Goal: Transaction & Acquisition: Download file/media

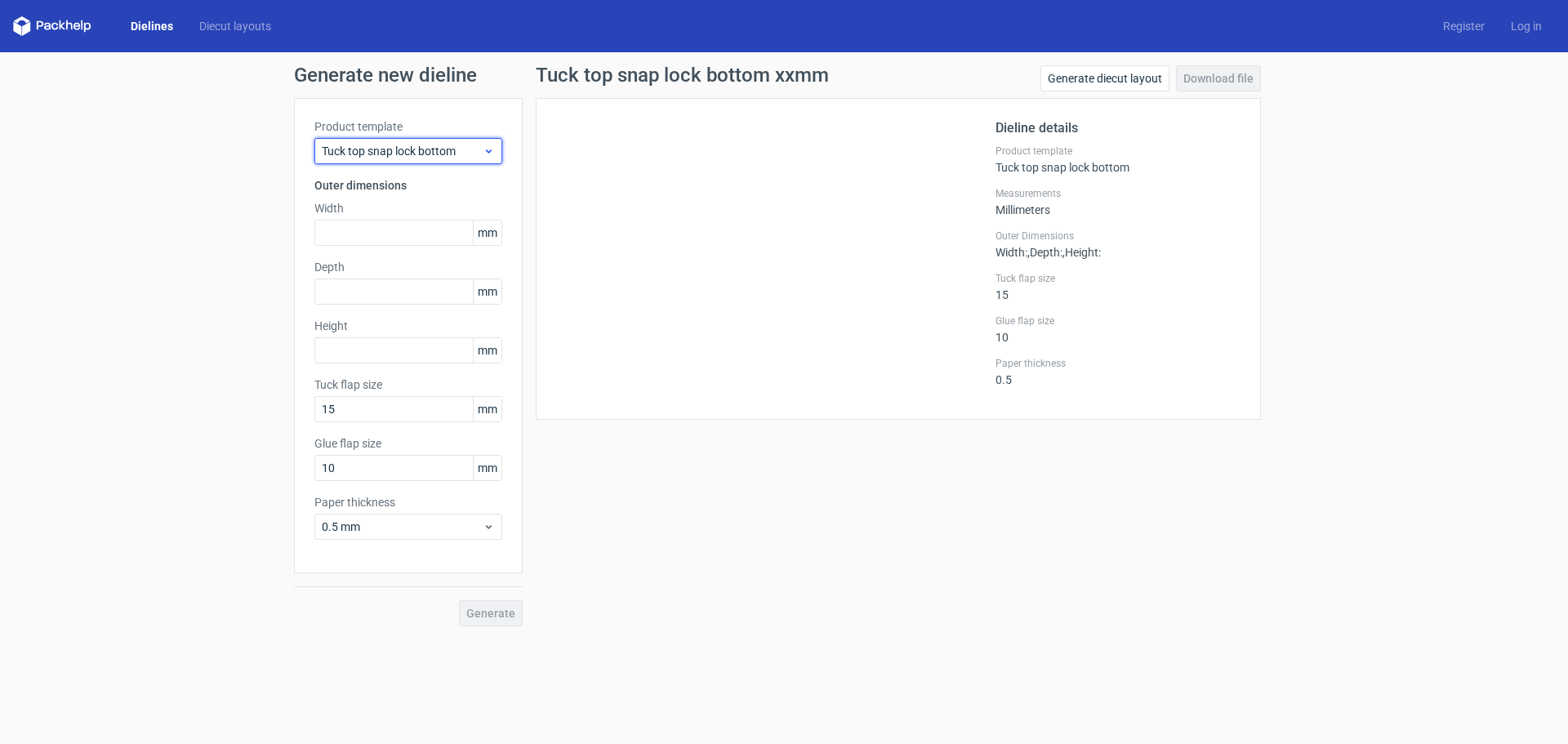
click at [366, 145] on span "Tuck top snap lock bottom" at bounding box center [402, 151] width 161 height 16
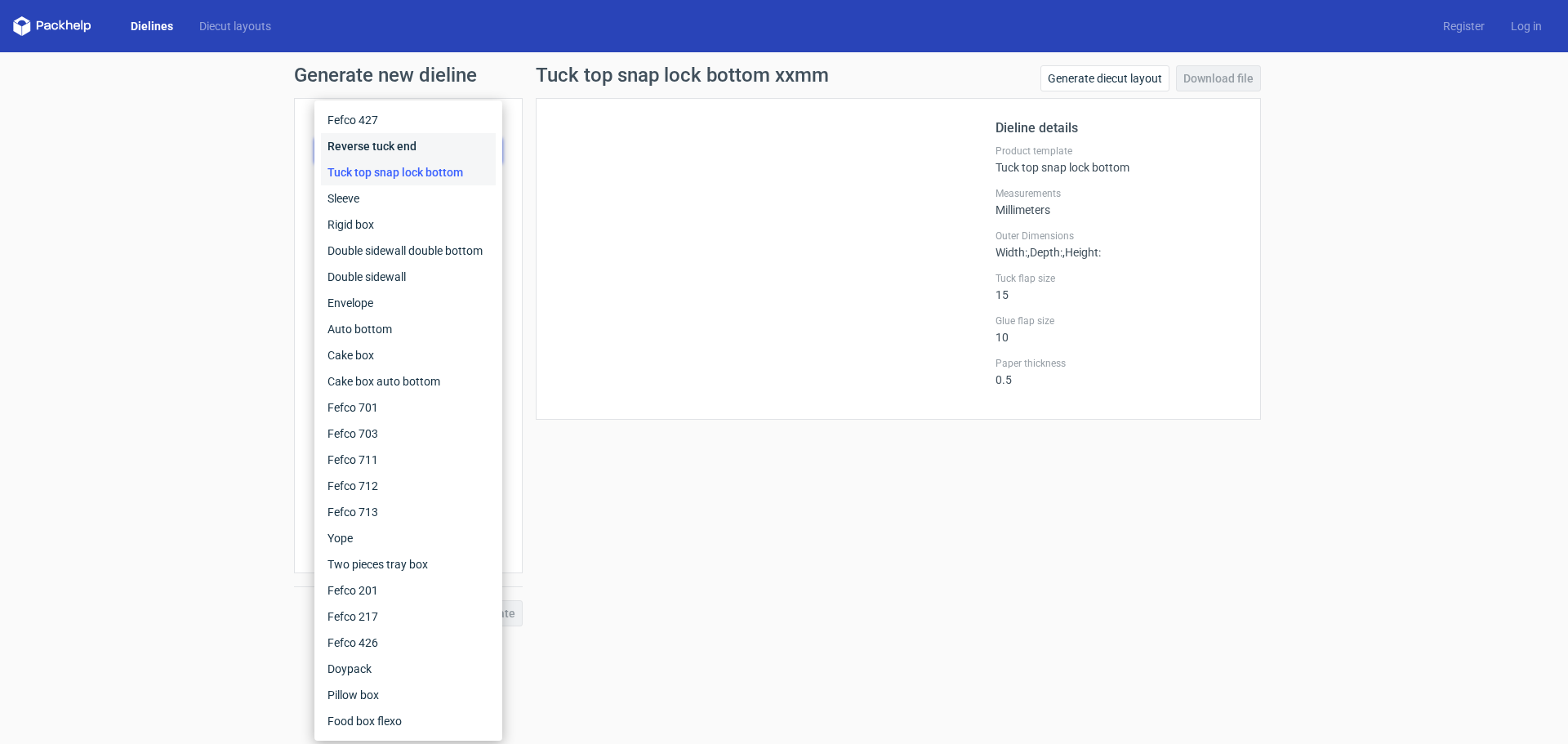
click at [372, 148] on div "Reverse tuck end" at bounding box center [408, 146] width 175 height 26
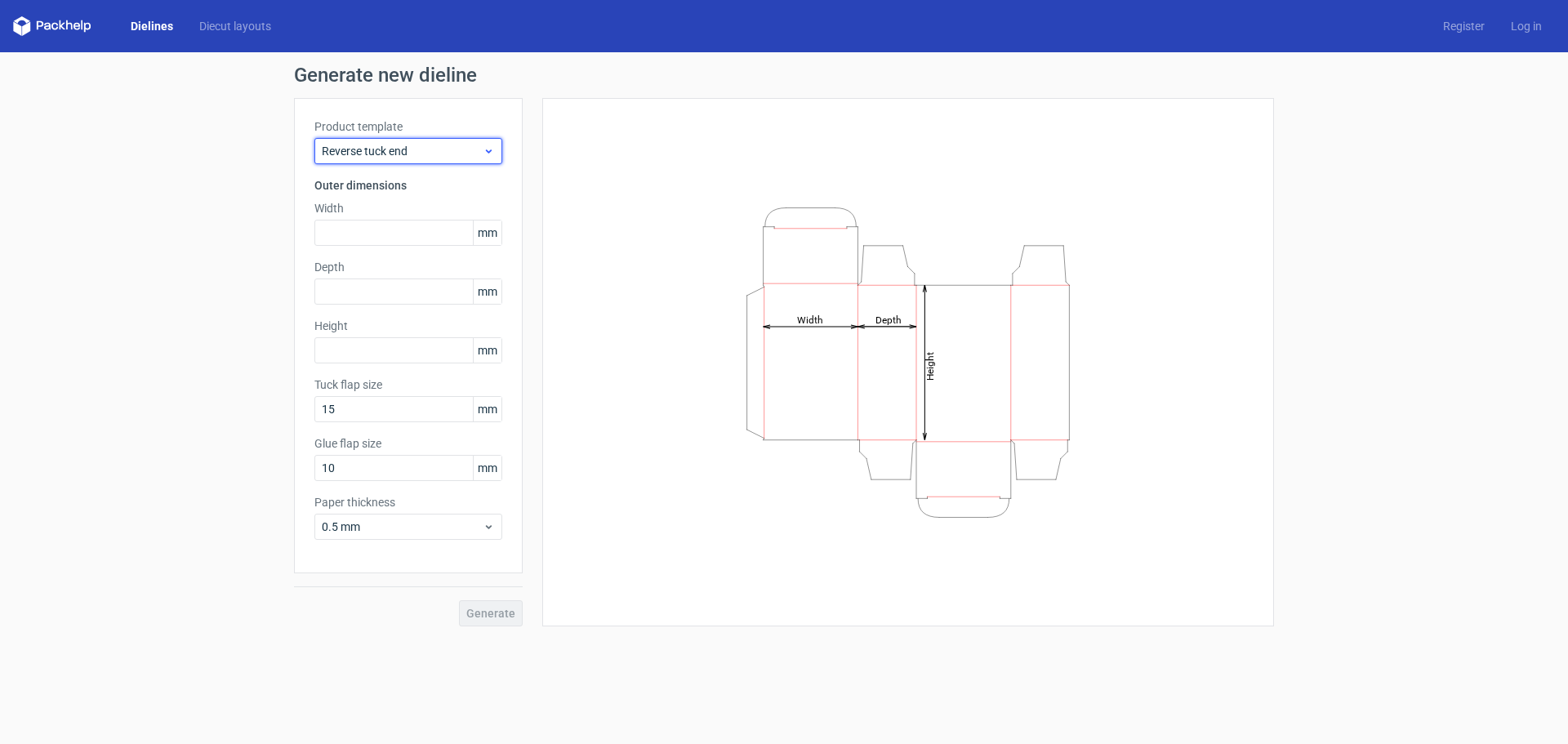
click at [364, 147] on span "Reverse tuck end" at bounding box center [402, 151] width 161 height 16
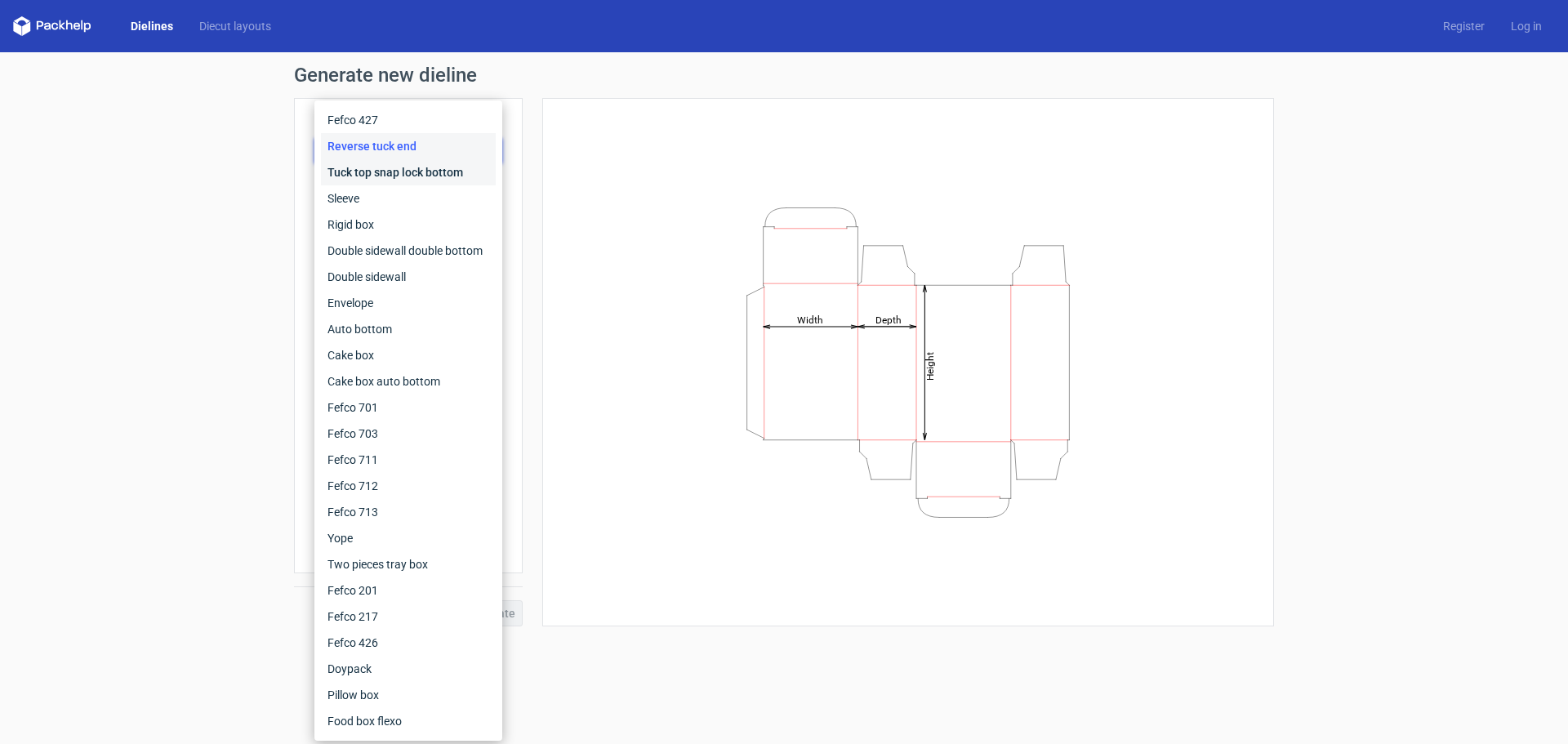
click at [359, 179] on div "Tuck top snap lock bottom" at bounding box center [408, 172] width 175 height 26
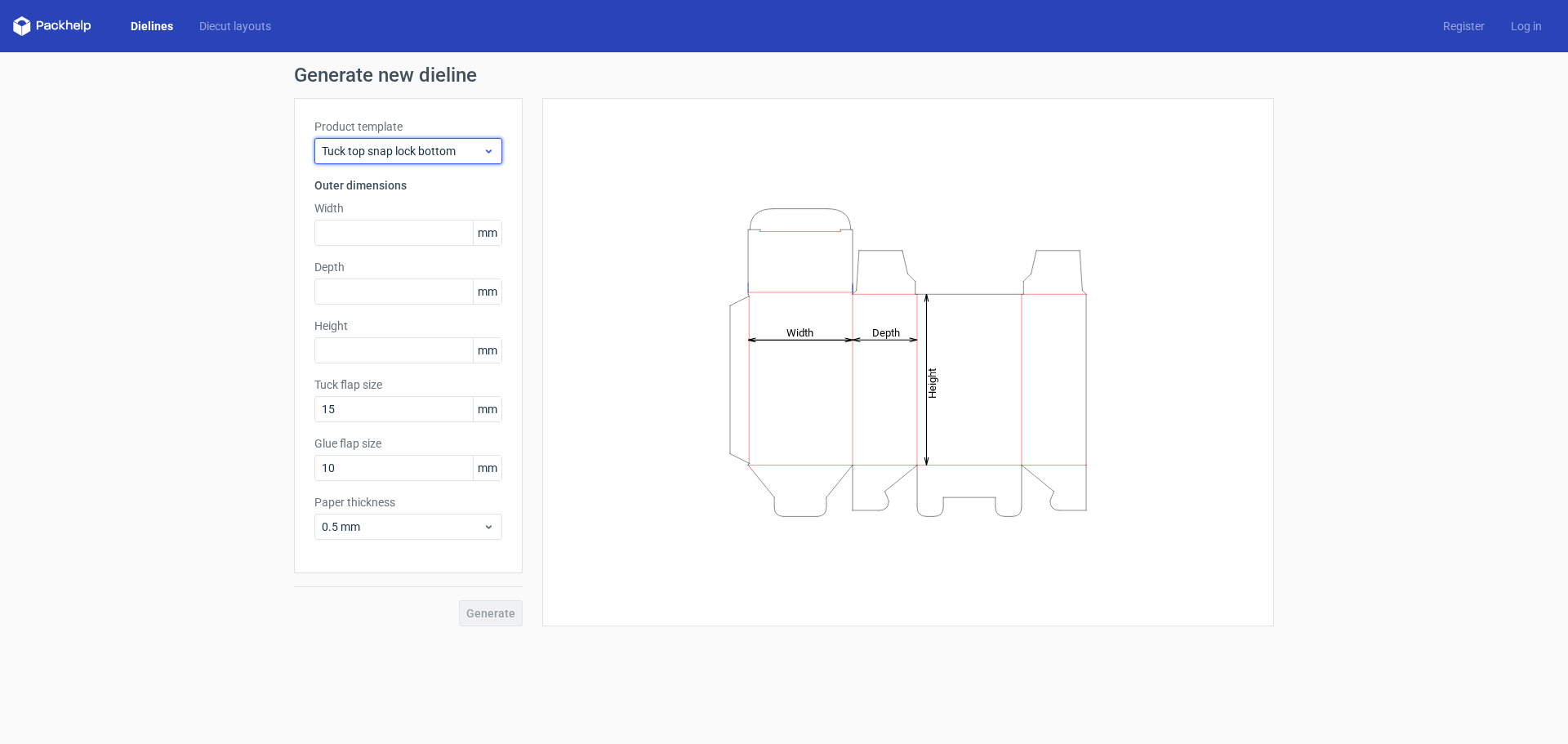
click at [366, 153] on span "Tuck top snap lock bottom" at bounding box center [402, 151] width 161 height 16
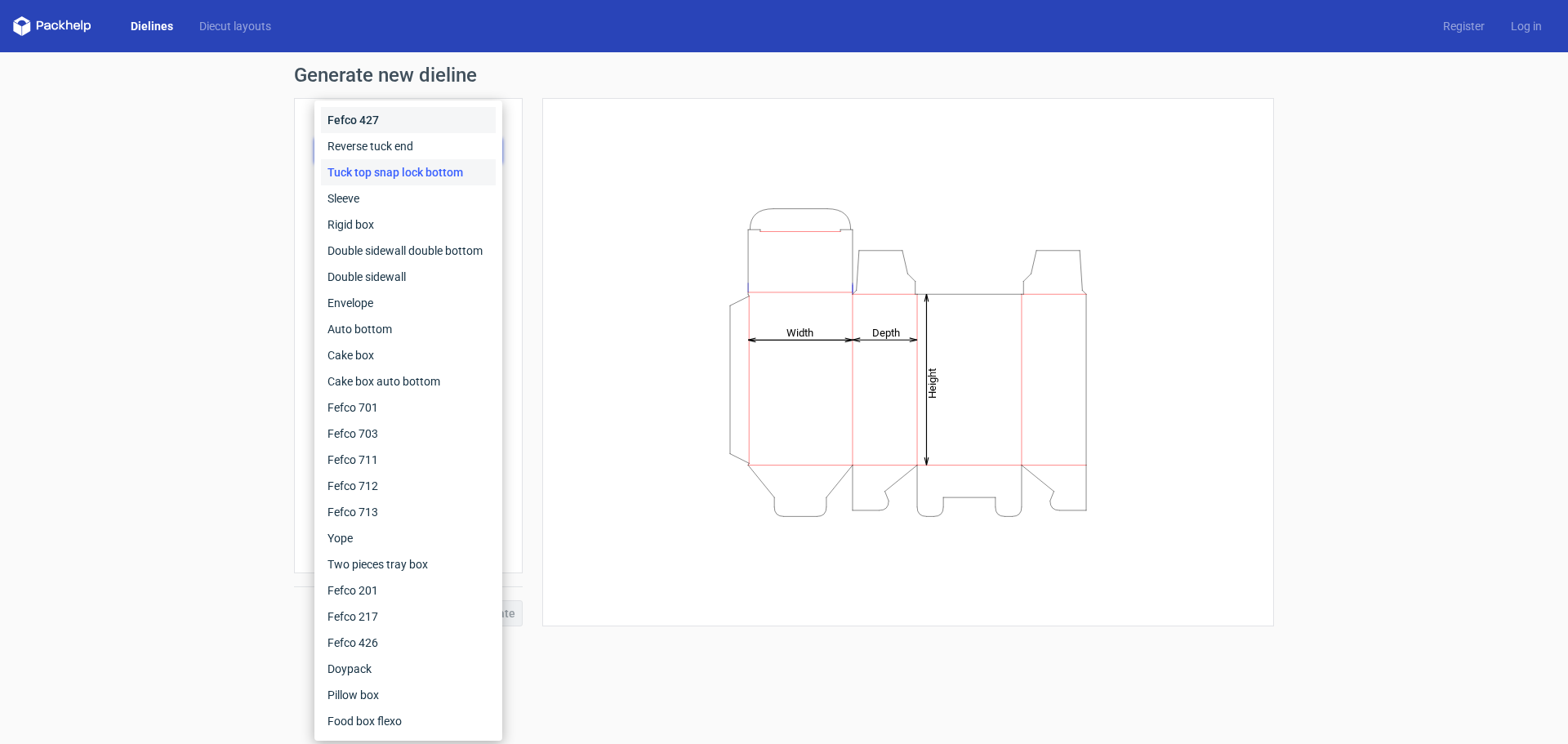
click at [366, 116] on div "Fefco 427" at bounding box center [408, 120] width 175 height 26
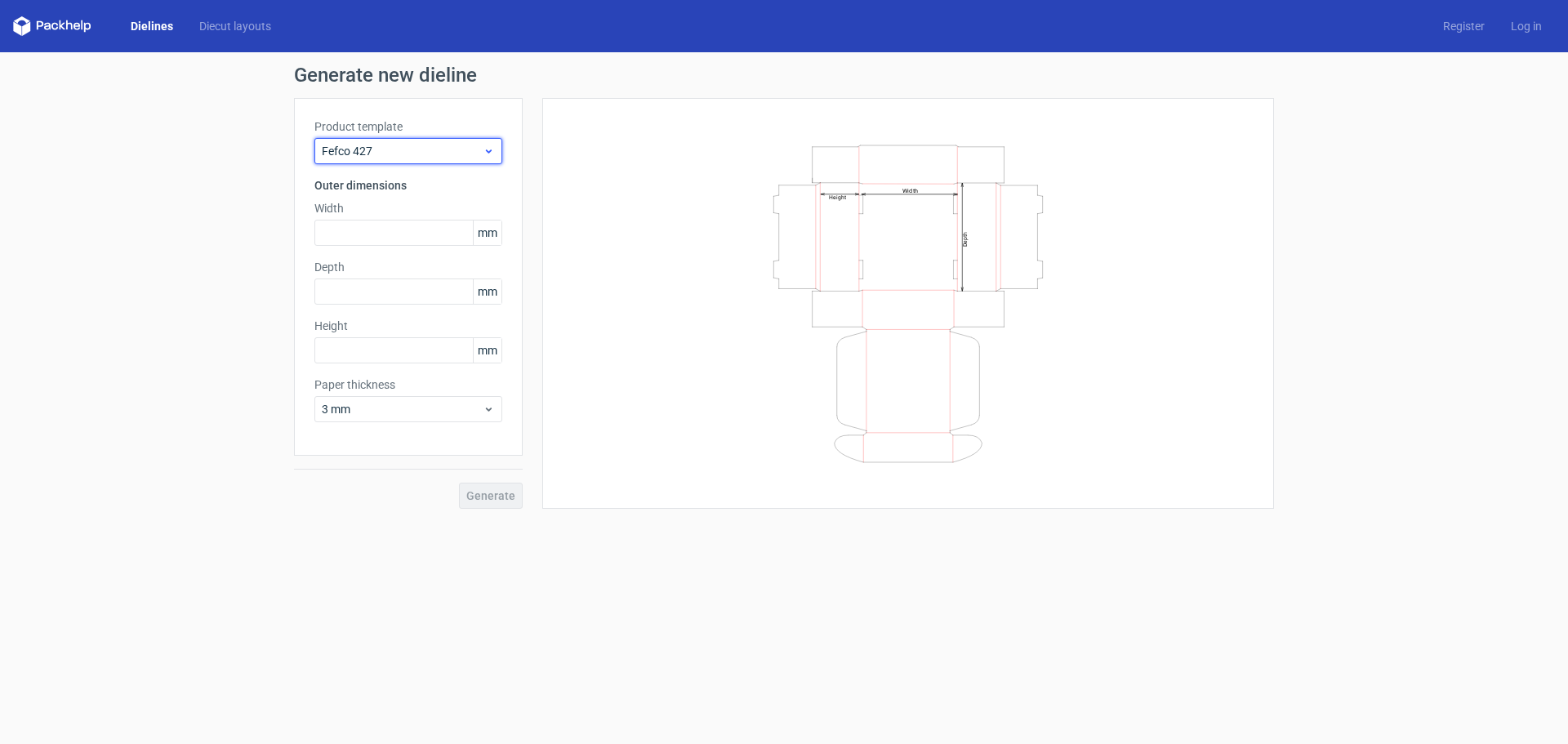
click at [359, 151] on span "Fefco 427" at bounding box center [402, 151] width 161 height 16
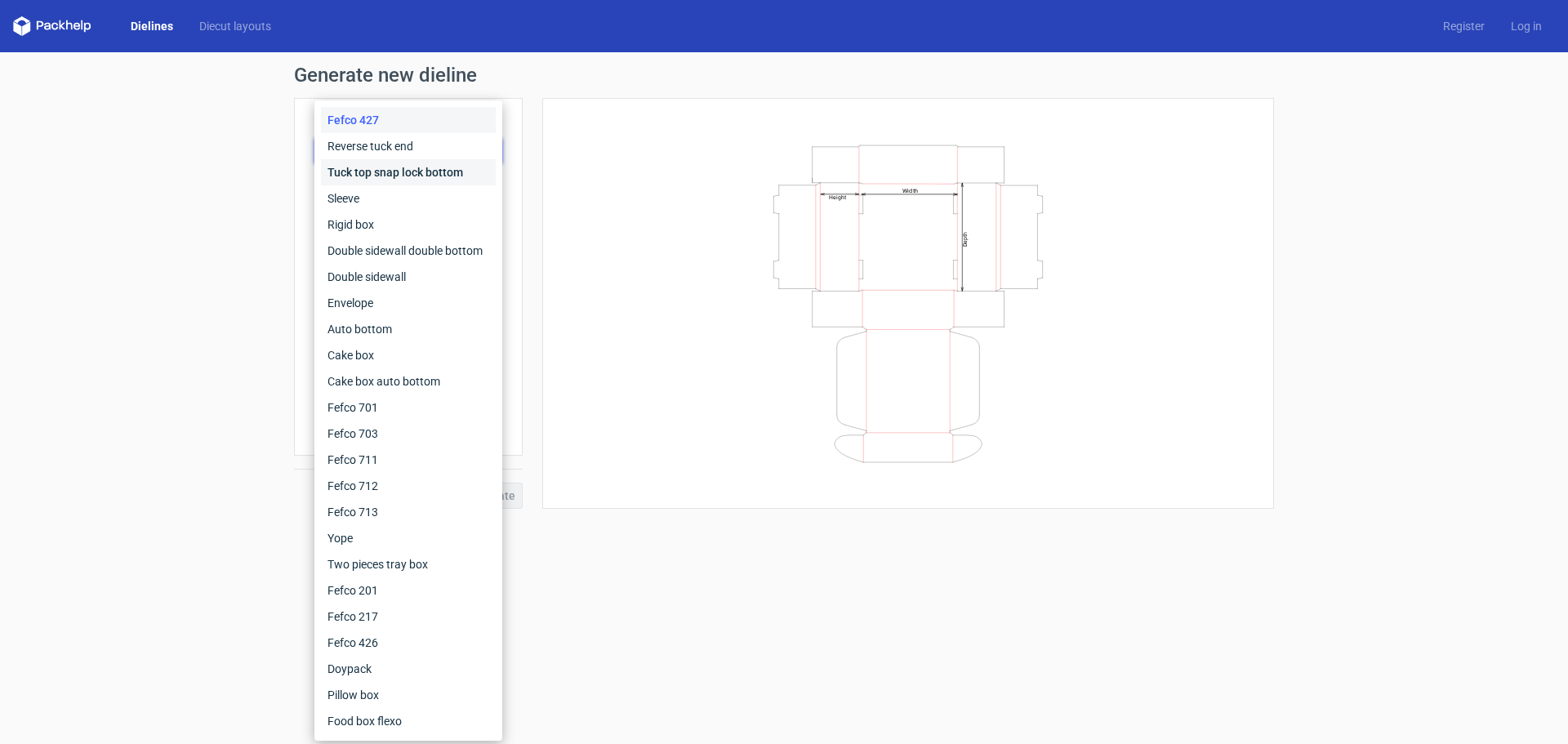
click at [352, 180] on div "Tuck top snap lock bottom" at bounding box center [408, 172] width 175 height 26
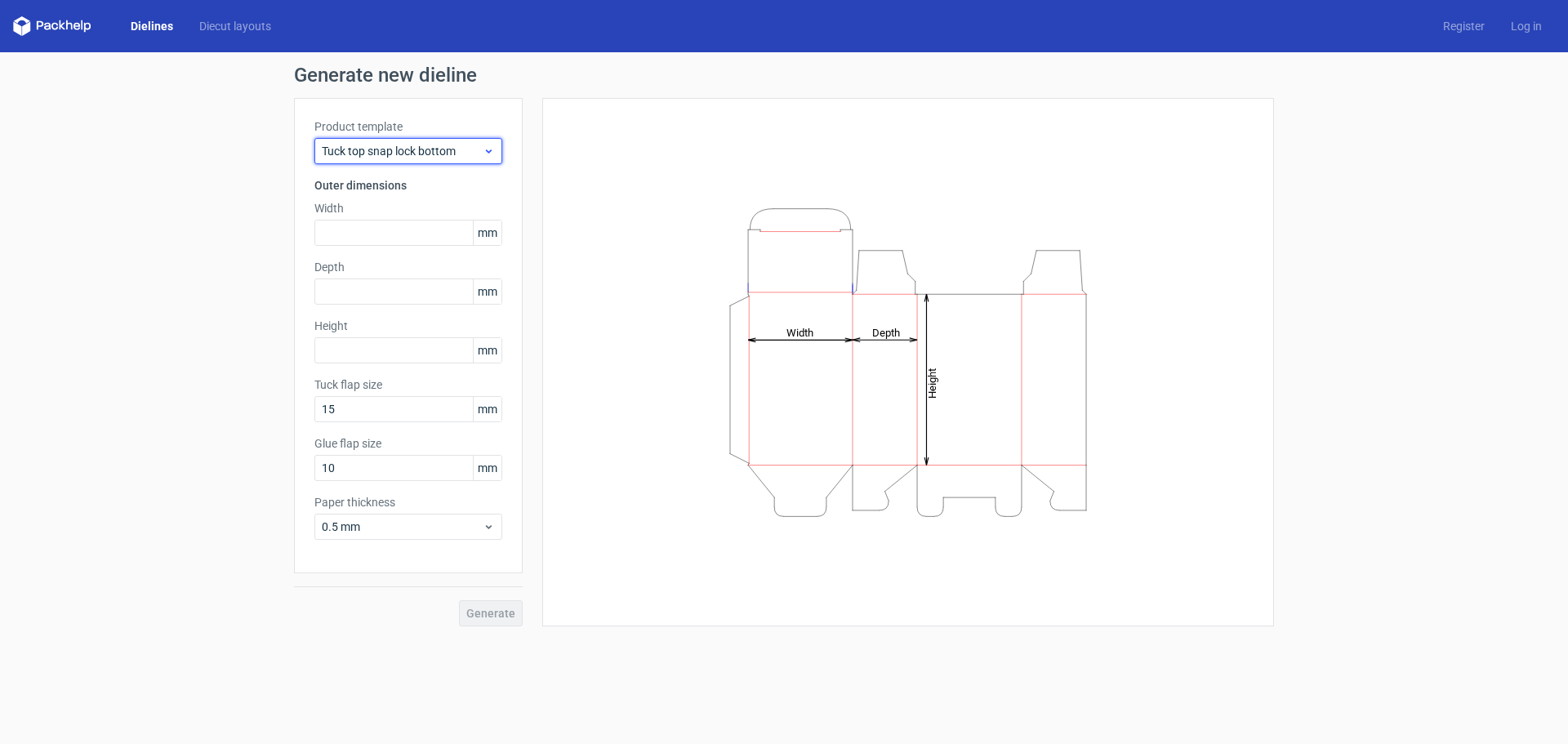
click at [358, 146] on span "Tuck top snap lock bottom" at bounding box center [402, 151] width 161 height 16
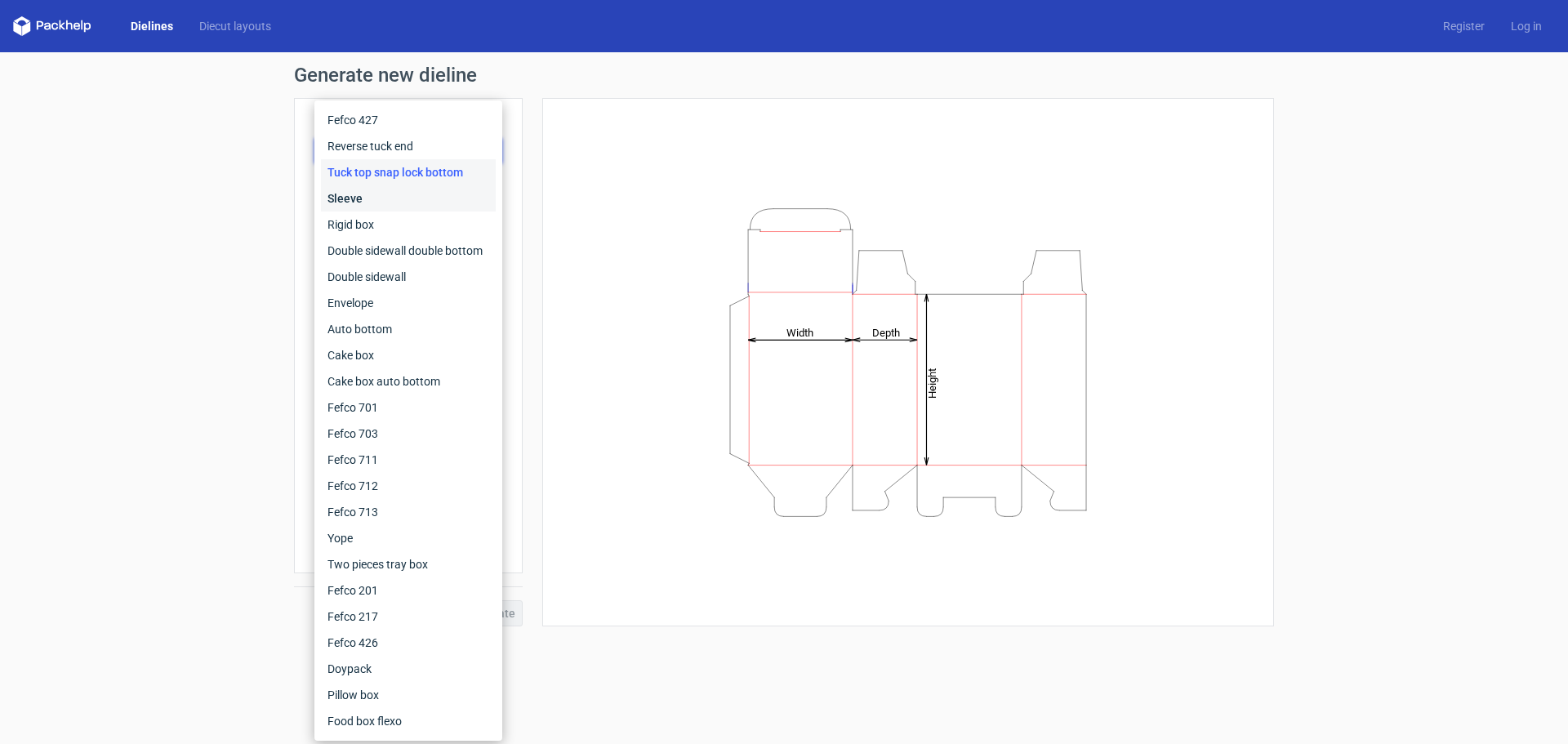
click at [349, 191] on div "Sleeve" at bounding box center [408, 198] width 175 height 26
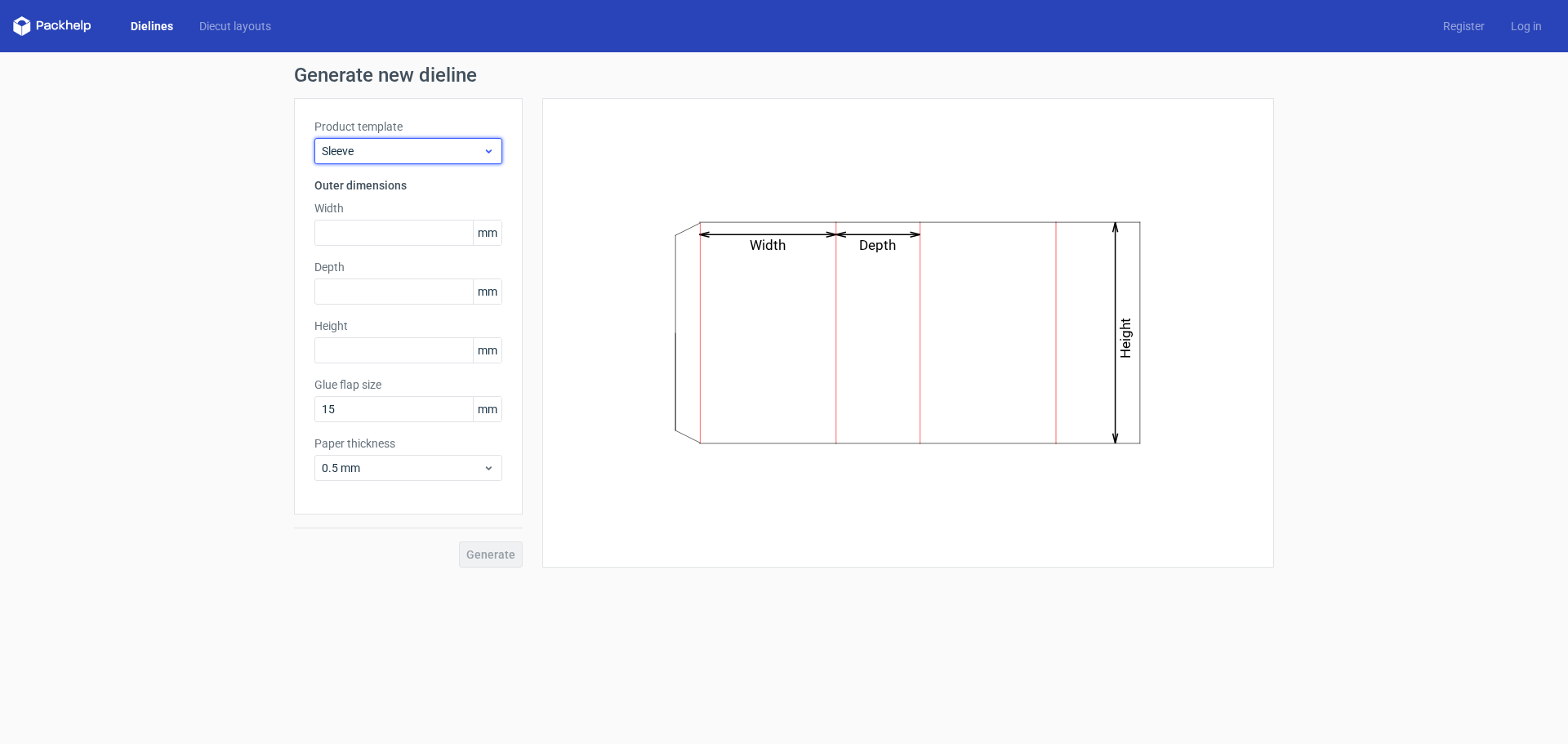
click at [359, 154] on span "Sleeve" at bounding box center [402, 151] width 161 height 16
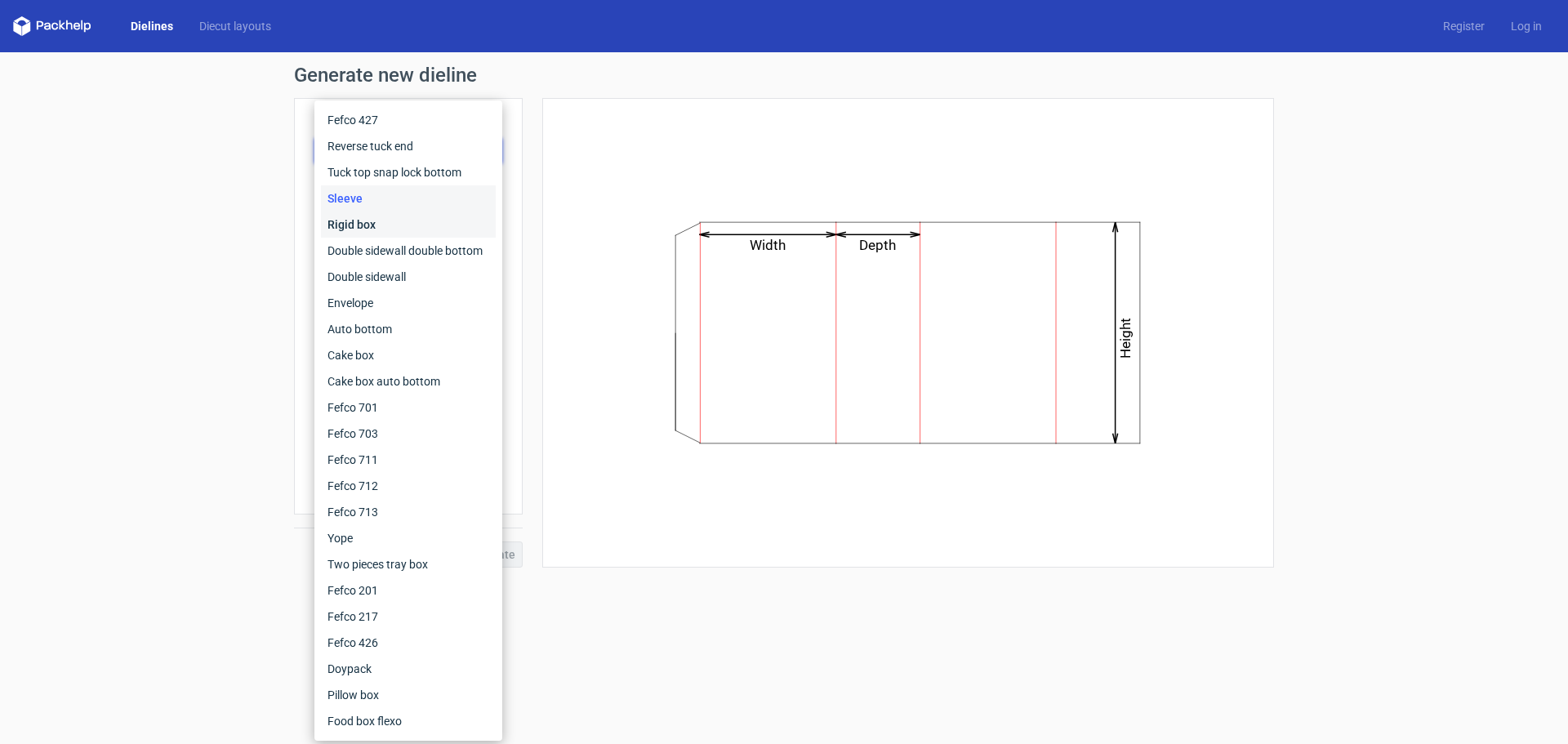
click at [343, 215] on div "Rigid box" at bounding box center [408, 225] width 175 height 26
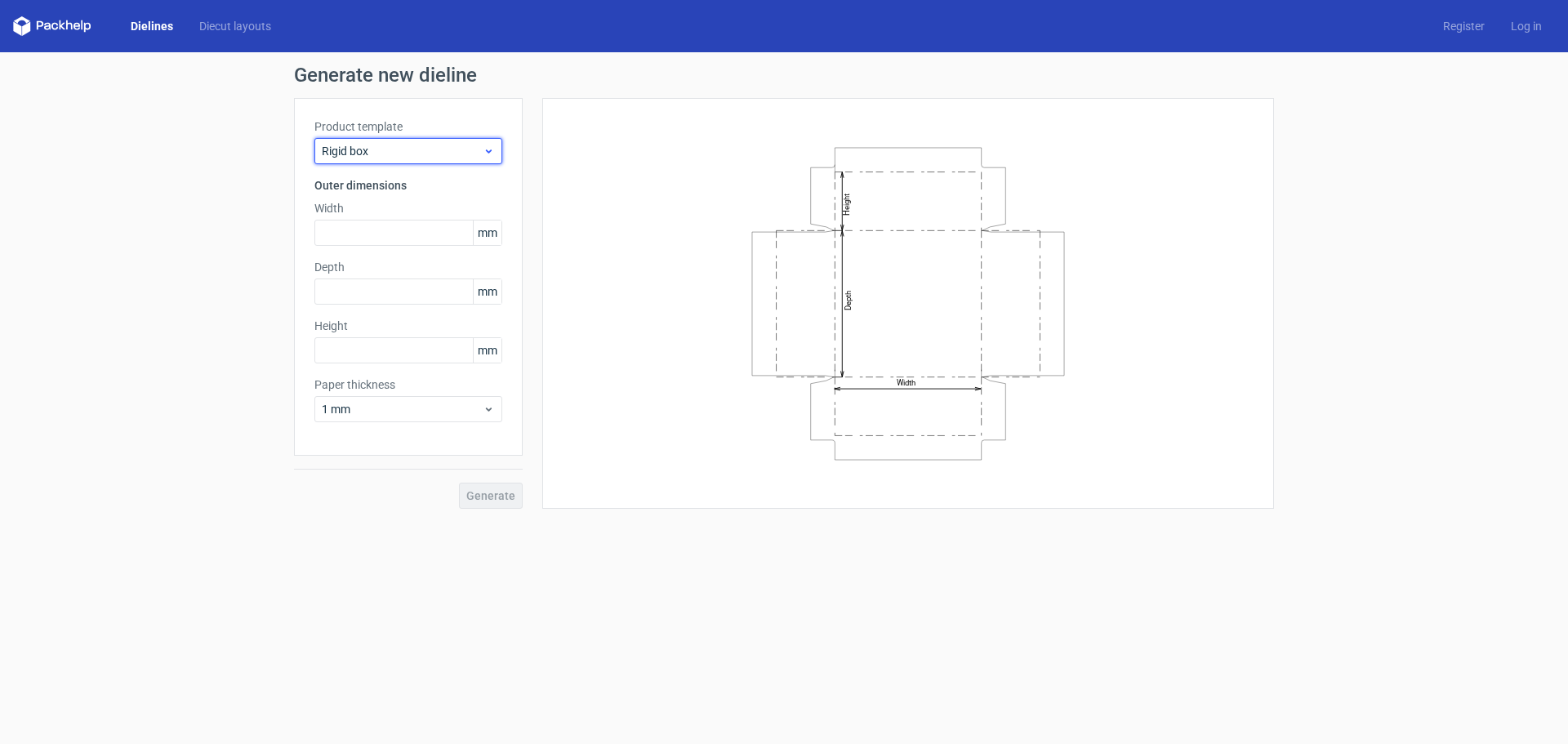
click at [360, 154] on span "Rigid box" at bounding box center [402, 151] width 161 height 16
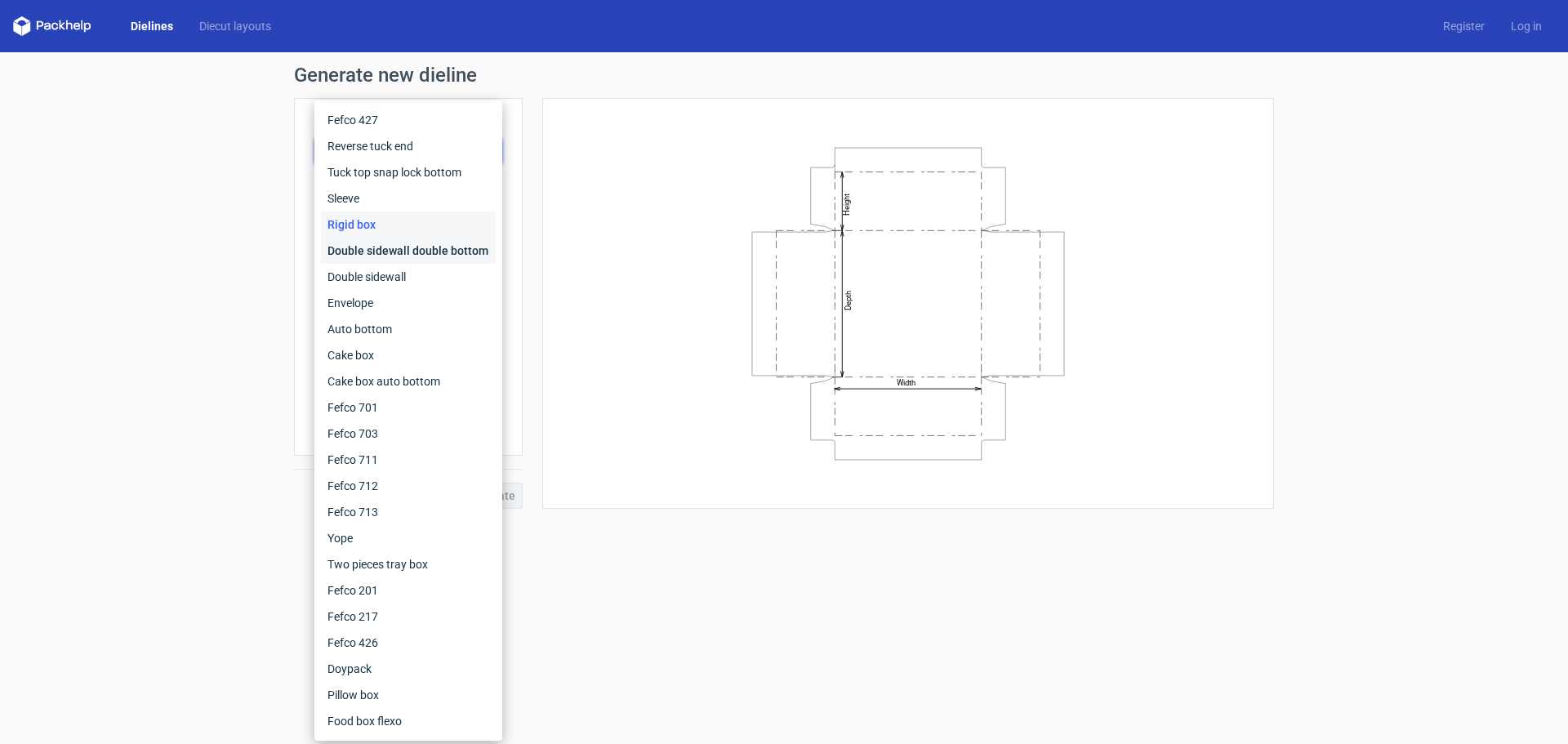
click at [341, 245] on div "Double sidewall double bottom" at bounding box center [408, 251] width 175 height 26
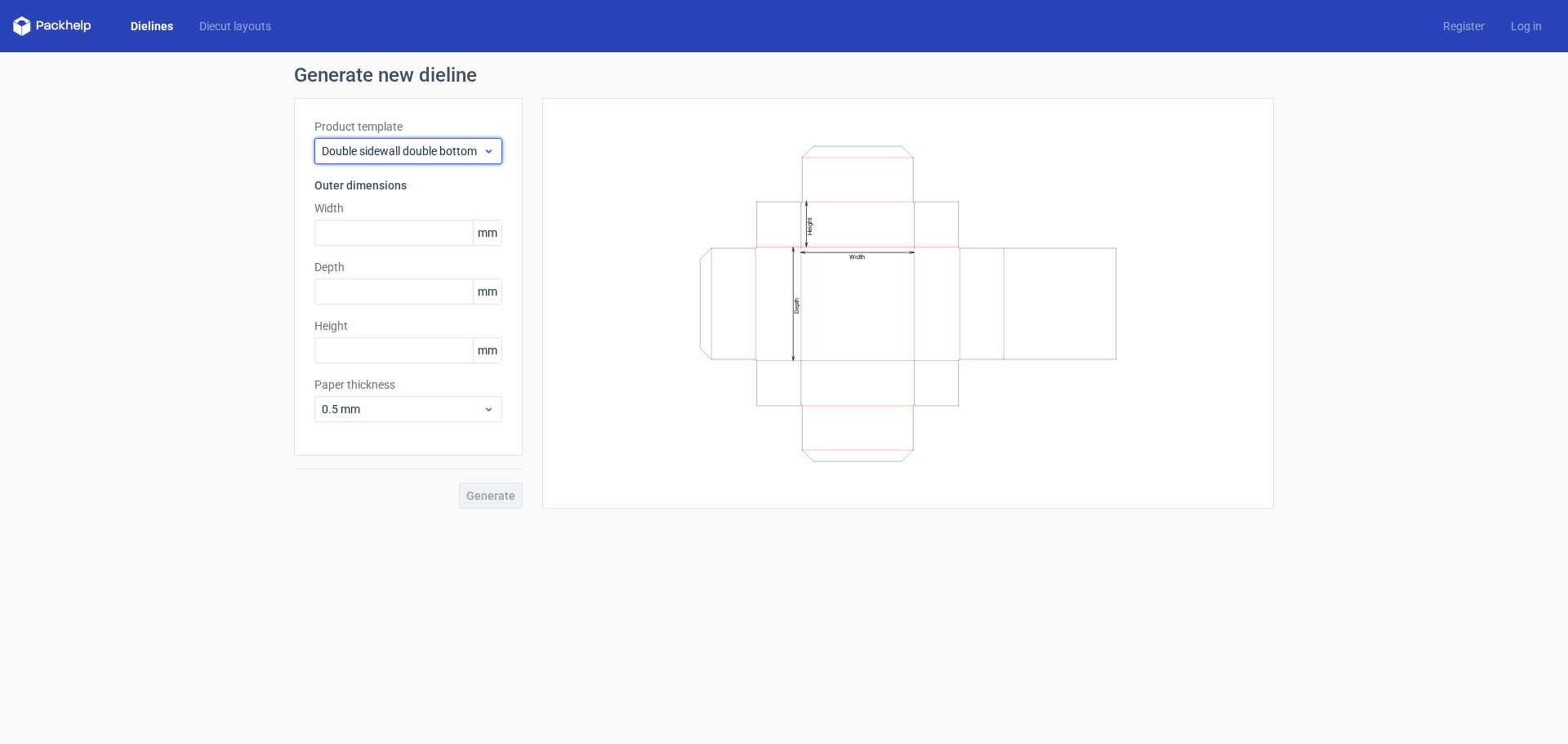
click at [362, 151] on span "Double sidewall double bottom" at bounding box center [402, 151] width 161 height 16
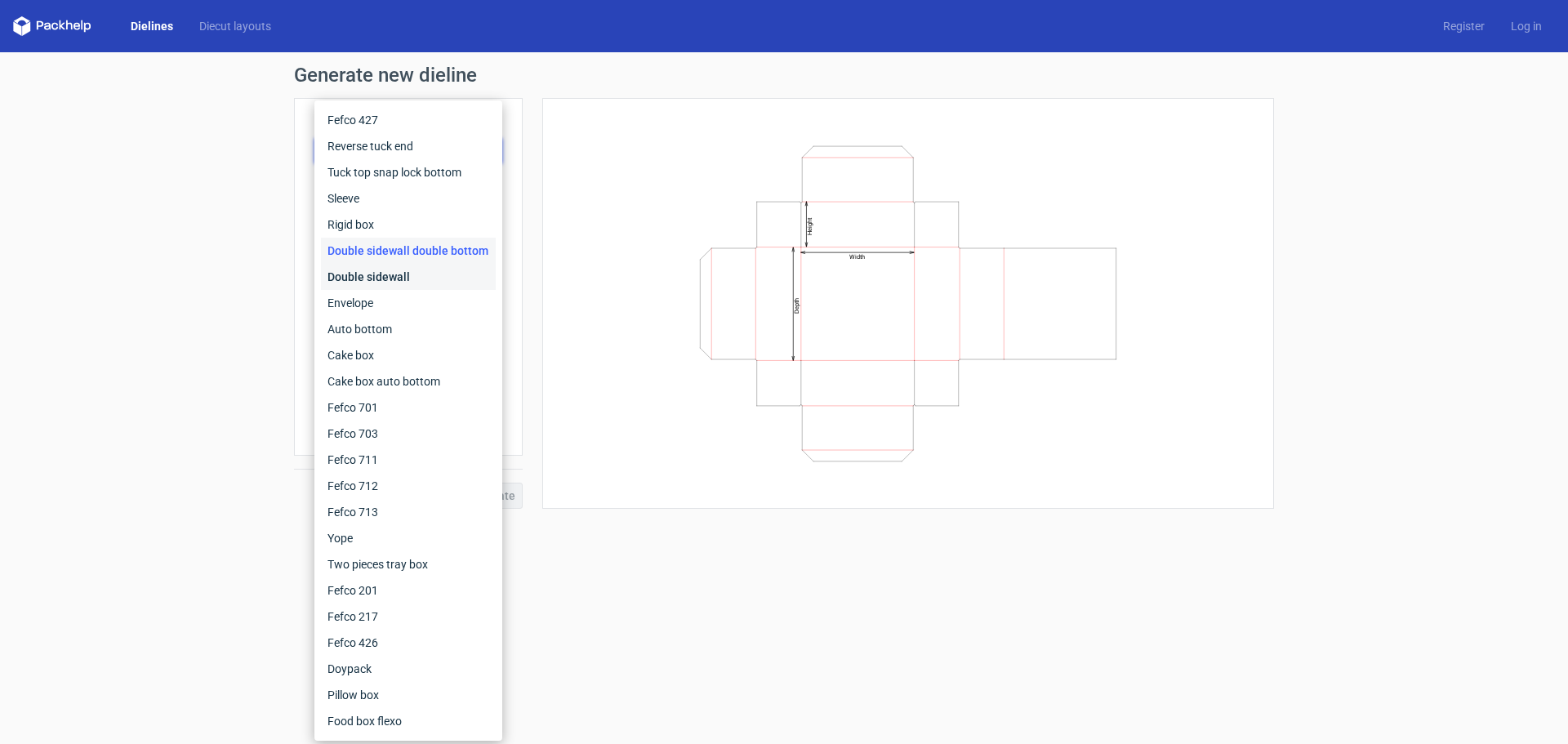
click at [332, 269] on div "Double sidewall" at bounding box center [408, 277] width 175 height 26
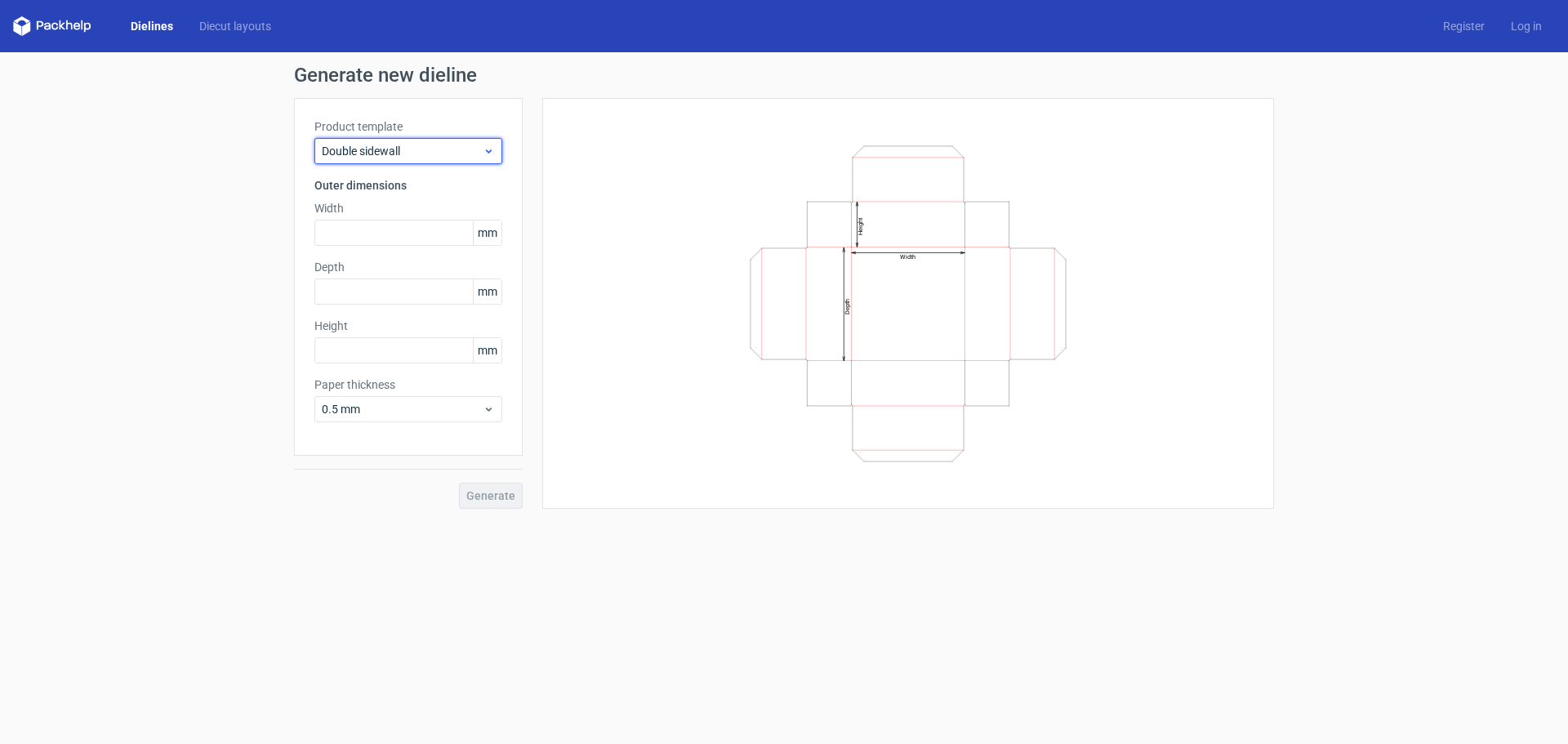
click at [362, 151] on span "Double sidewall" at bounding box center [402, 151] width 161 height 16
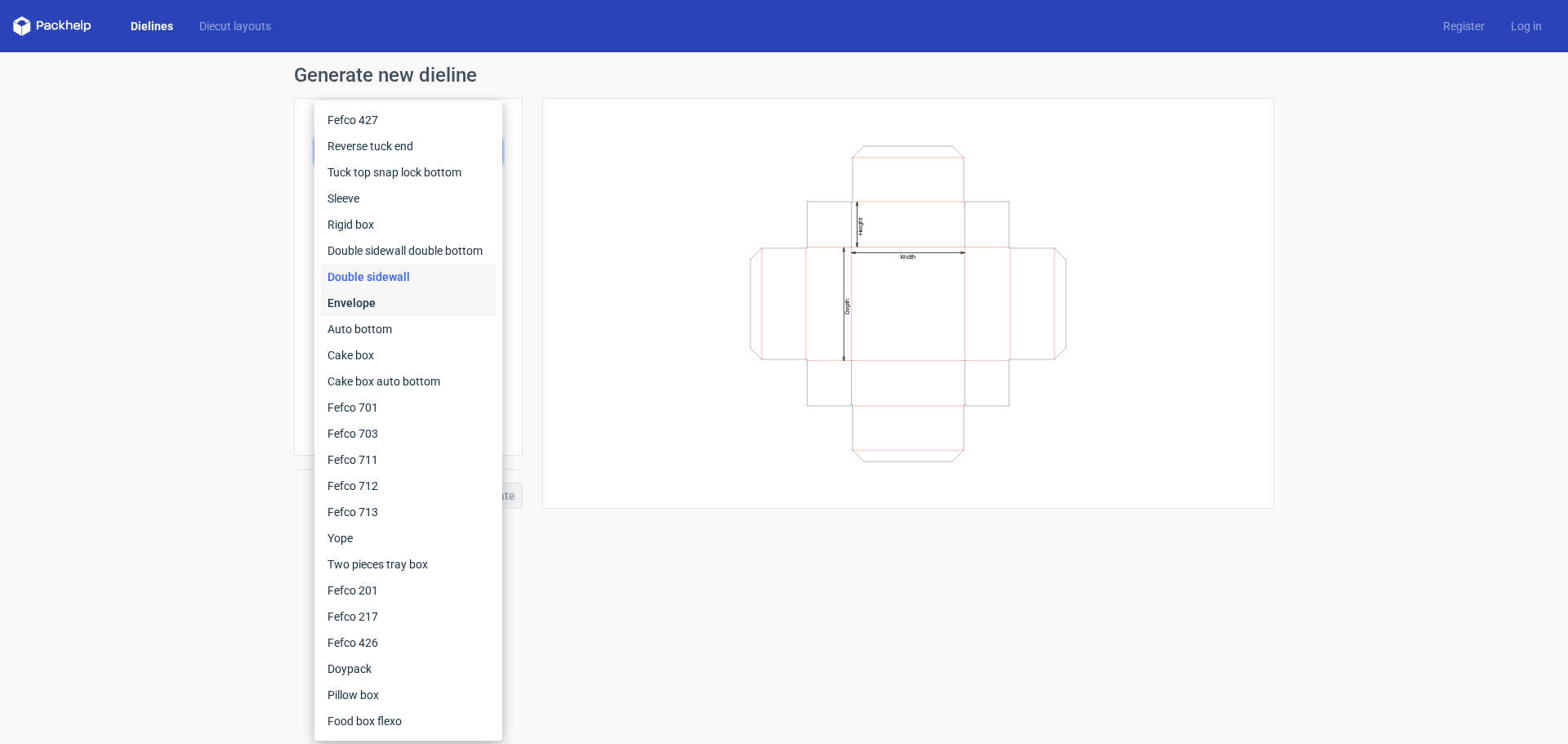
click at [341, 303] on div "Envelope" at bounding box center [408, 303] width 175 height 26
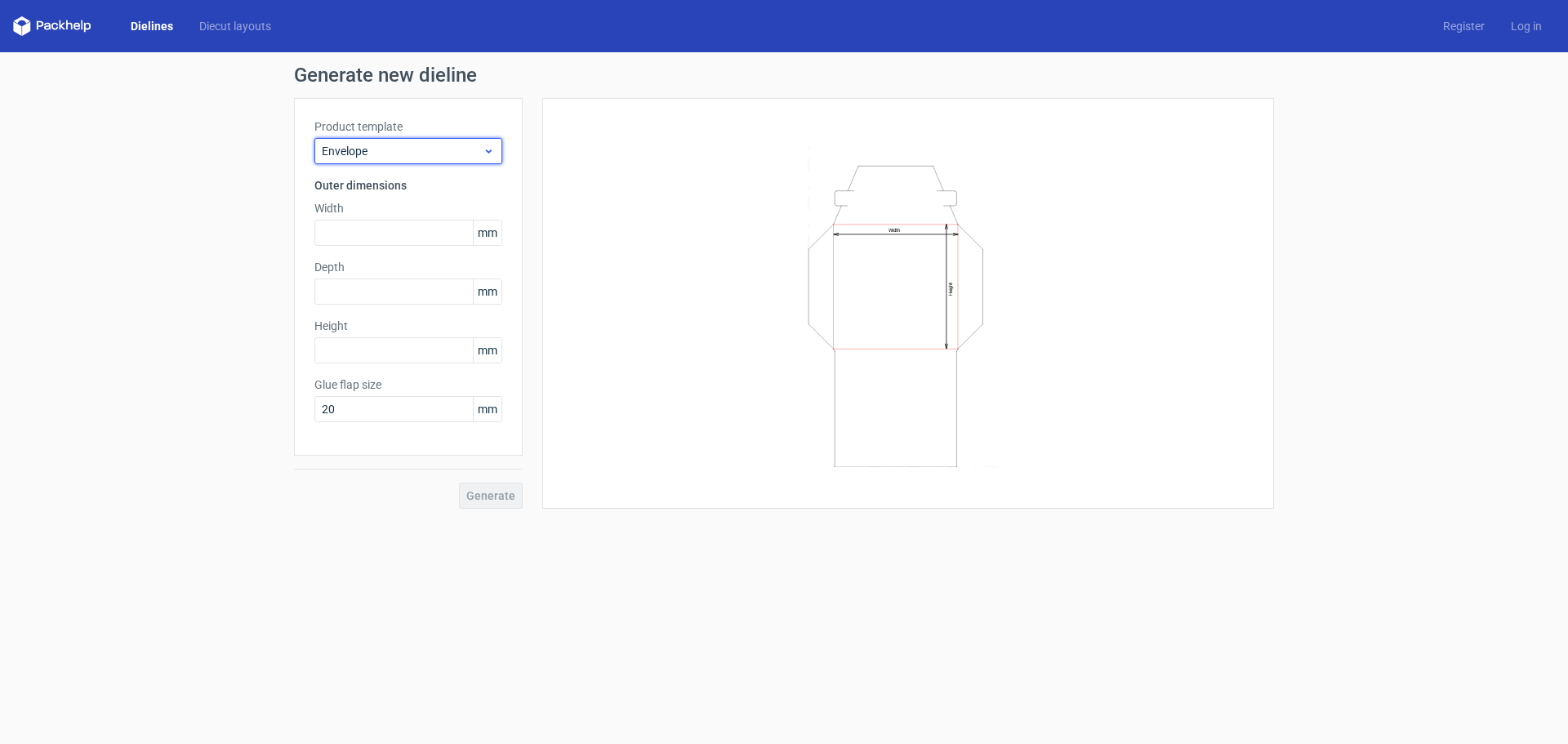
click at [364, 152] on span "Envelope" at bounding box center [402, 151] width 161 height 16
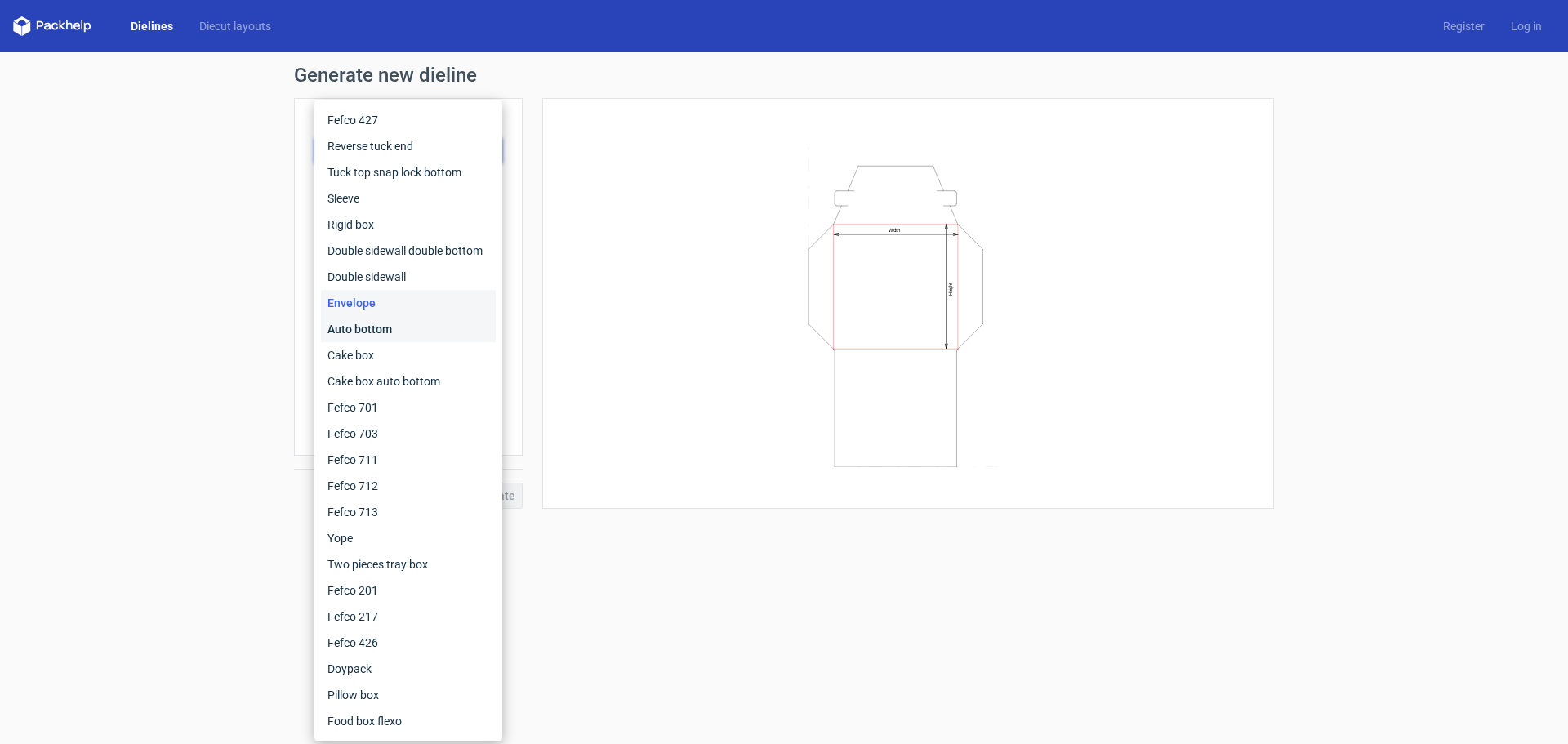
click at [343, 330] on div "Auto bottom" at bounding box center [408, 329] width 175 height 26
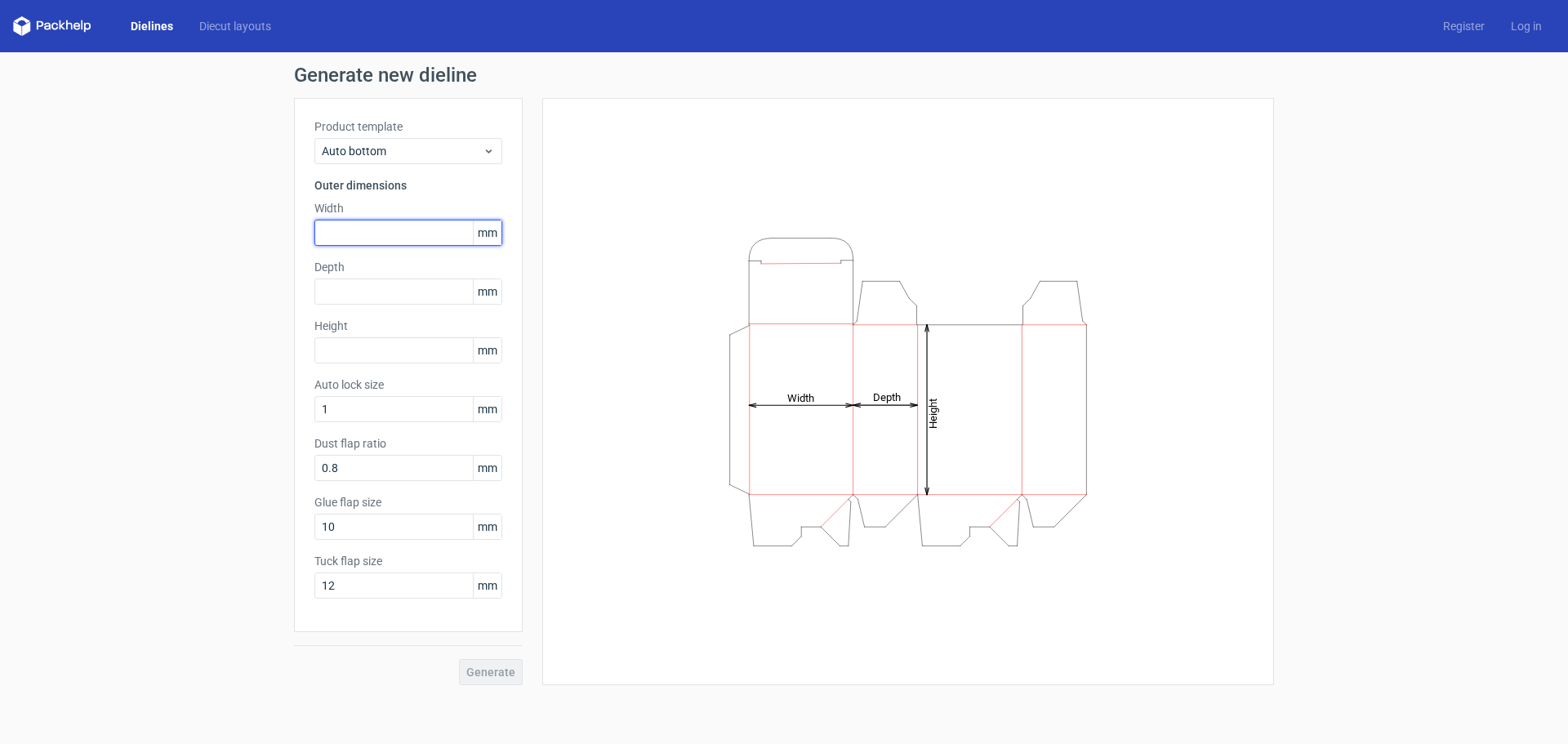
click at [330, 227] on input "text" at bounding box center [408, 233] width 188 height 26
type input "45"
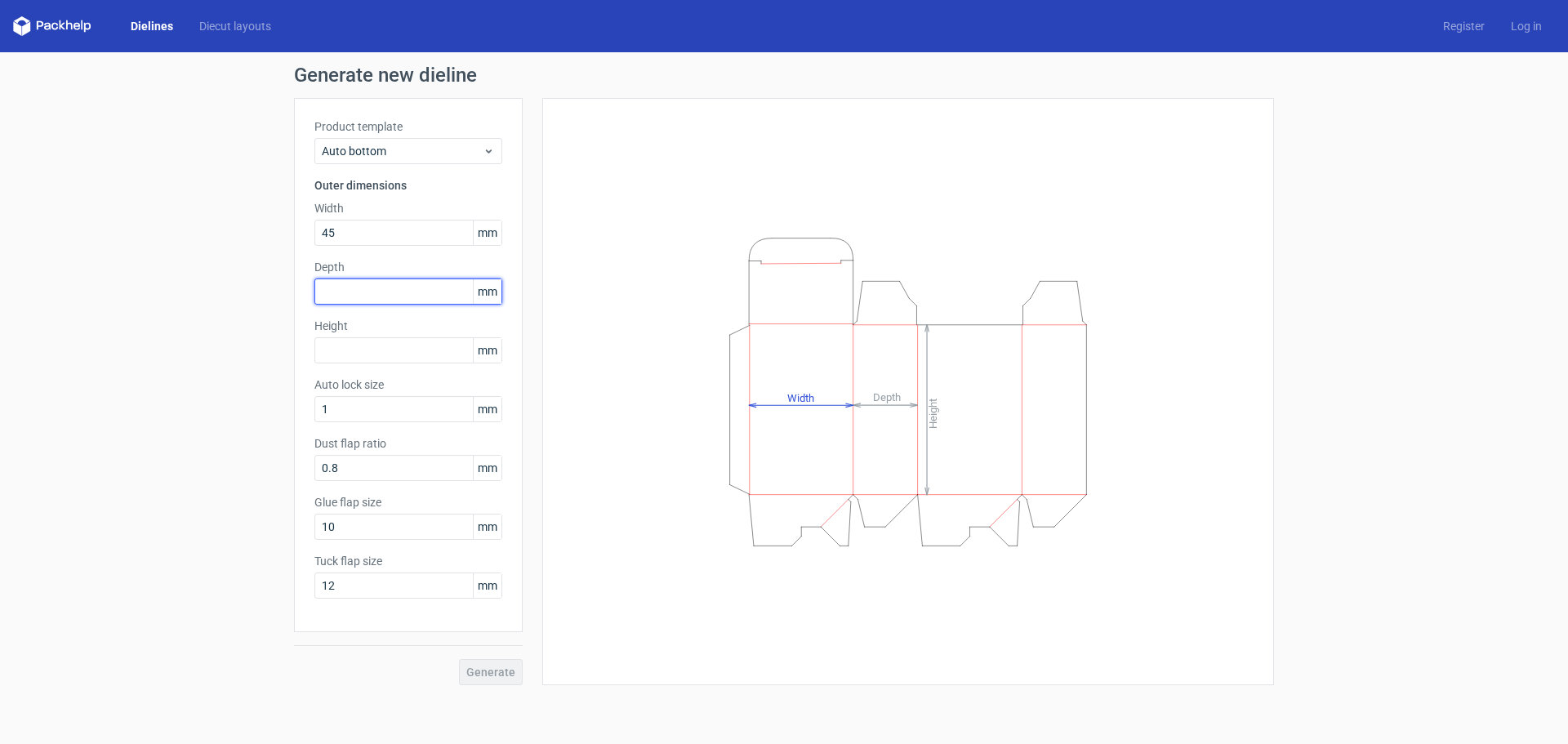
click at [339, 292] on input "text" at bounding box center [408, 292] width 188 height 26
type input "45"
click at [332, 345] on input "text" at bounding box center [408, 350] width 188 height 26
type input "134"
click at [499, 676] on span "Generate" at bounding box center [490, 671] width 49 height 11
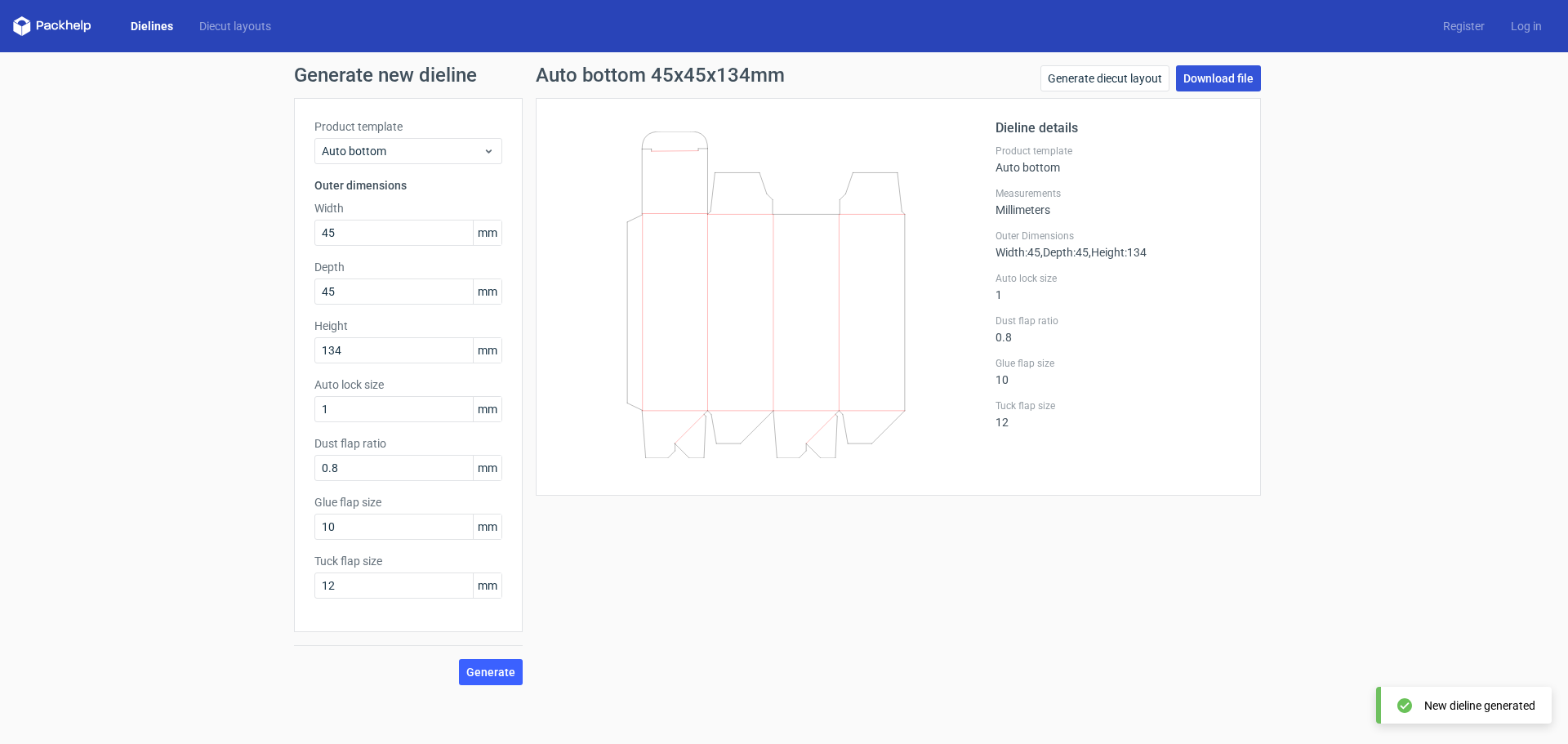
click at [1226, 80] on link "Download file" at bounding box center [1219, 79] width 85 height 26
drag, startPoint x: 349, startPoint y: 236, endPoint x: 261, endPoint y: 233, distance: 88.1
click at [267, 233] on div "Generate new dieline Product template Auto bottom Outer dimensions Width 45 mm …" at bounding box center [784, 375] width 1568 height 646
type input "30"
drag, startPoint x: 344, startPoint y: 285, endPoint x: 213, endPoint y: 294, distance: 131.3
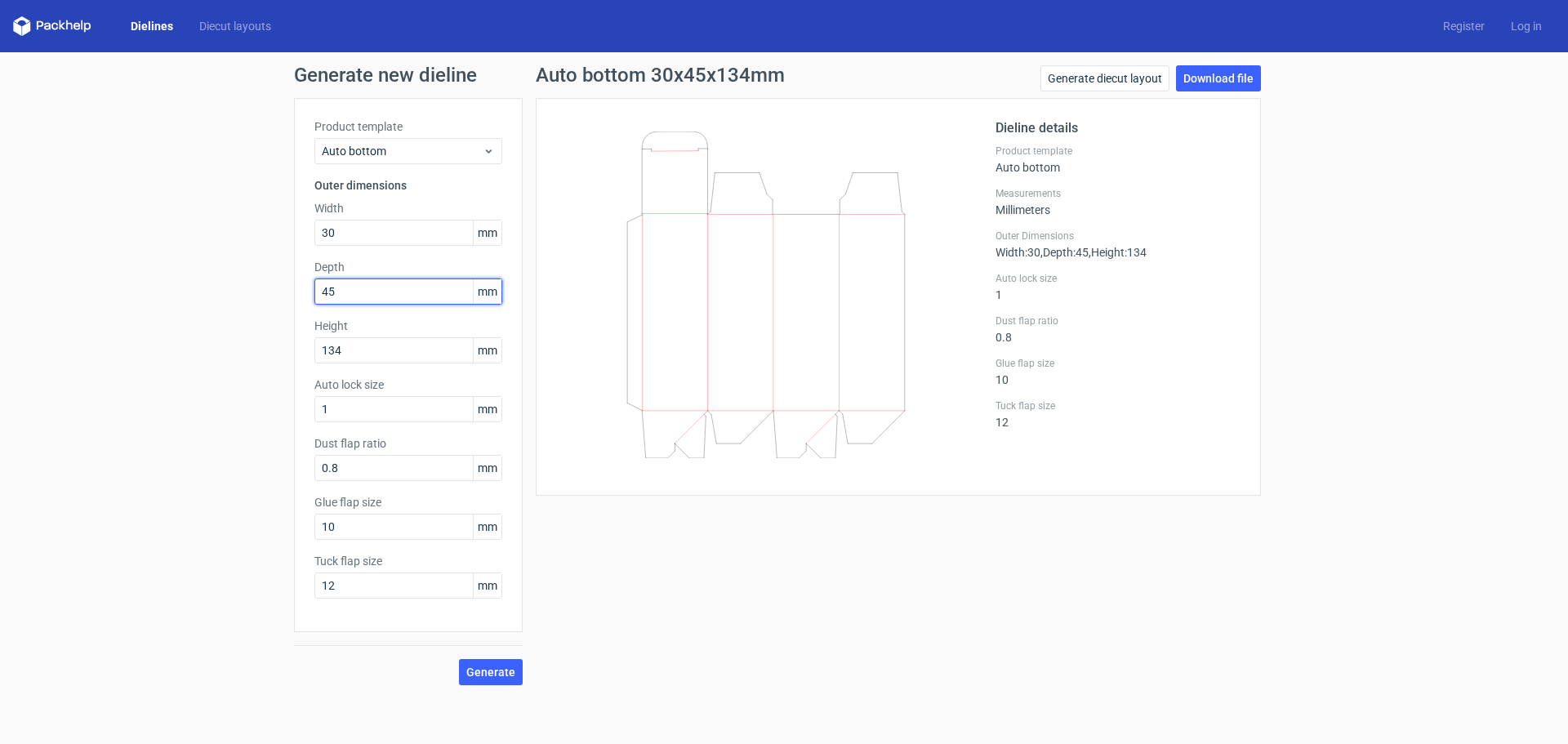
click at [266, 283] on div "Generate new dieline Product template Auto bottom Outer dimensions Width 30 mm …" at bounding box center [784, 375] width 1568 height 646
type input "30"
drag, startPoint x: 352, startPoint y: 349, endPoint x: 254, endPoint y: 335, distance: 99.0
click at [272, 338] on div "Generate new dieline Product template Auto bottom Outer dimensions Width 30 mm …" at bounding box center [784, 375] width 1568 height 646
type input "87"
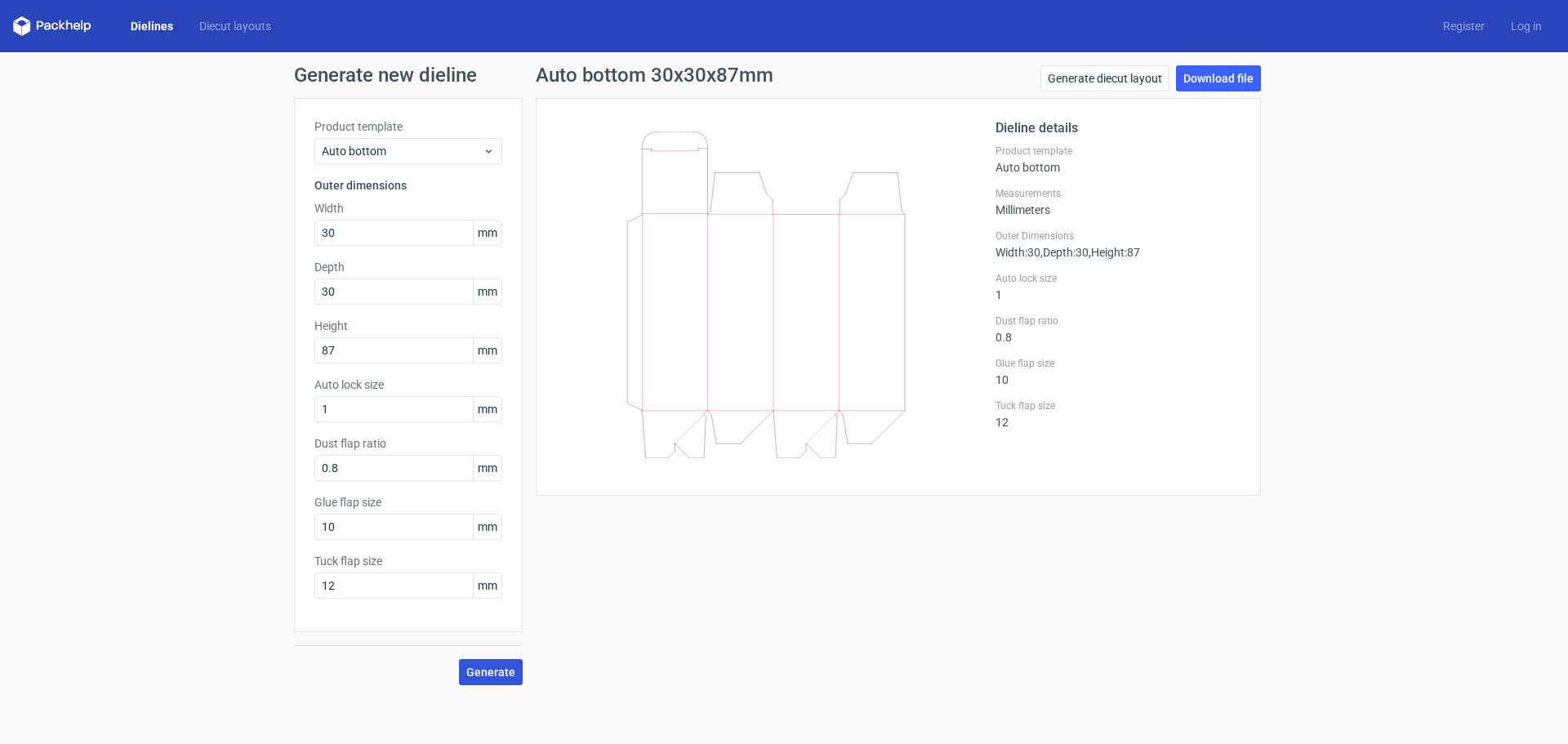
click at [487, 671] on span "Generate" at bounding box center [490, 671] width 49 height 11
click at [1202, 80] on link "Download file" at bounding box center [1219, 79] width 85 height 26
drag, startPoint x: 351, startPoint y: 230, endPoint x: 259, endPoint y: 237, distance: 92.3
click at [291, 235] on div "Generate new dieline Product template Auto bottom Outer dimensions Width 30 mm …" at bounding box center [784, 375] width 1568 height 646
type input "32"
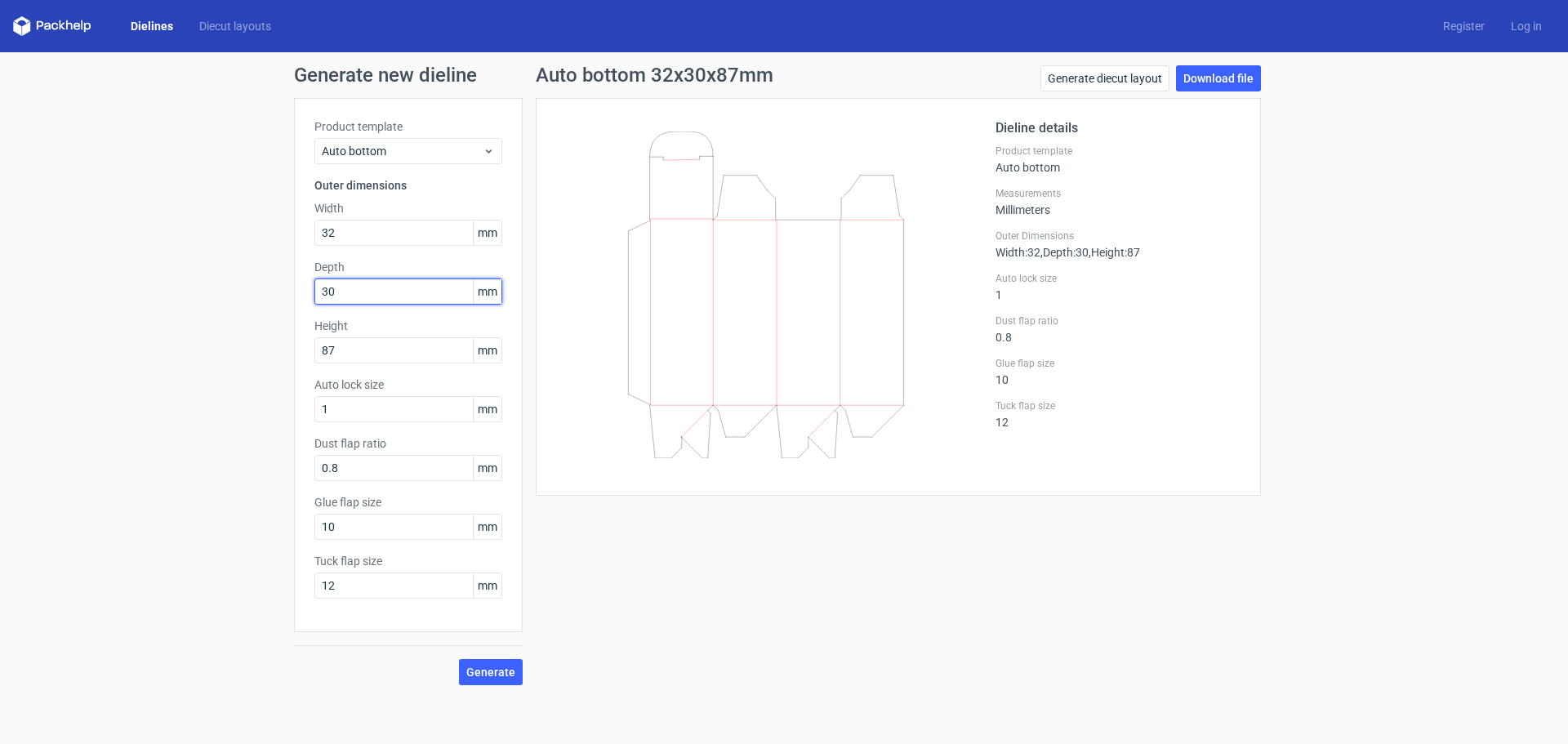
drag, startPoint x: 342, startPoint y: 284, endPoint x: 204, endPoint y: 277, distance: 138.2
click at [237, 275] on div "Generate new dieline Product template Auto bottom Outer dimensions Width 32 mm …" at bounding box center [784, 375] width 1568 height 646
type input "32"
drag, startPoint x: 343, startPoint y: 351, endPoint x: 223, endPoint y: 347, distance: 120.1
click at [266, 351] on div "Generate new dieline Product template Auto bottom Outer dimensions Width 32 mm …" at bounding box center [784, 375] width 1568 height 646
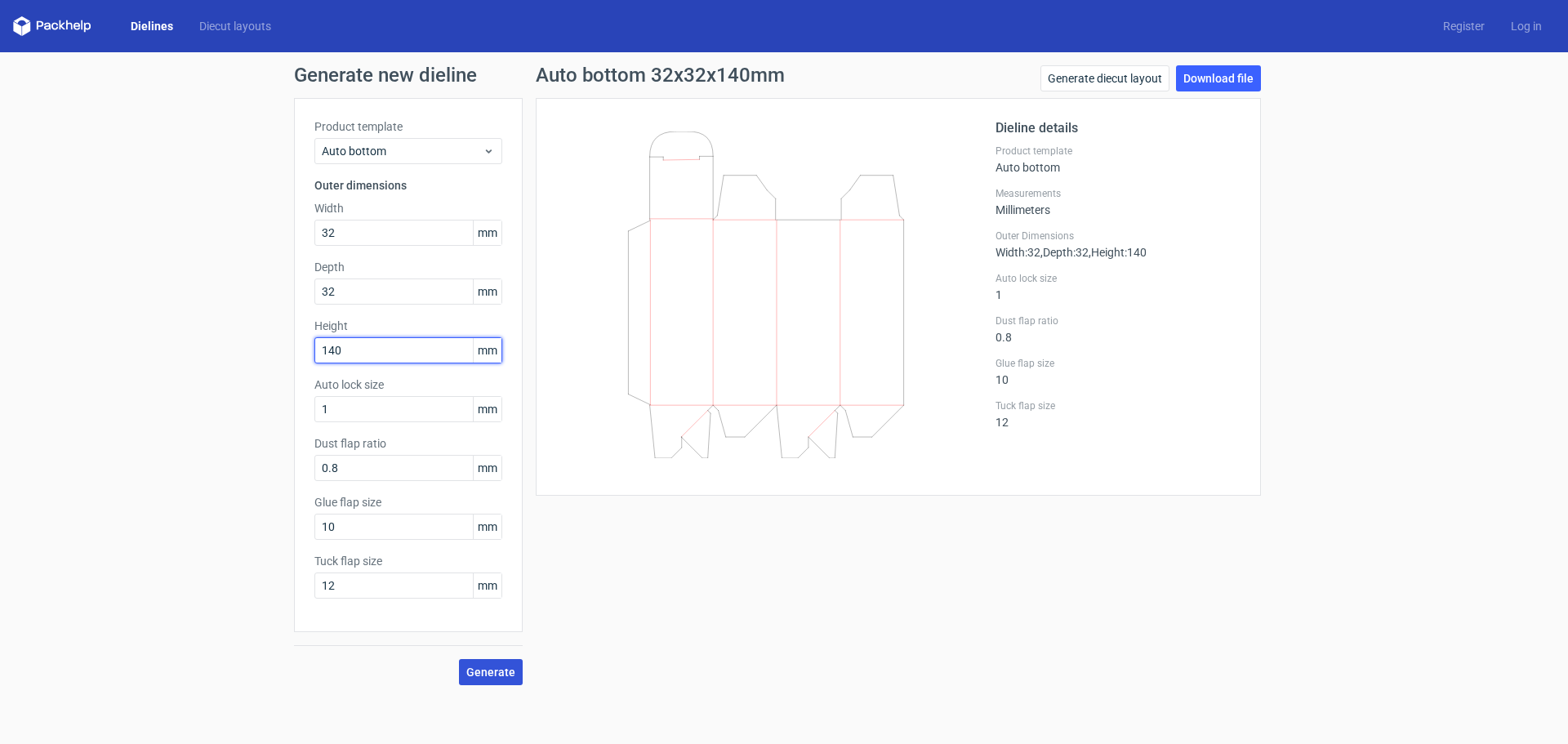
type input "140"
click at [490, 673] on span "Generate" at bounding box center [490, 671] width 49 height 11
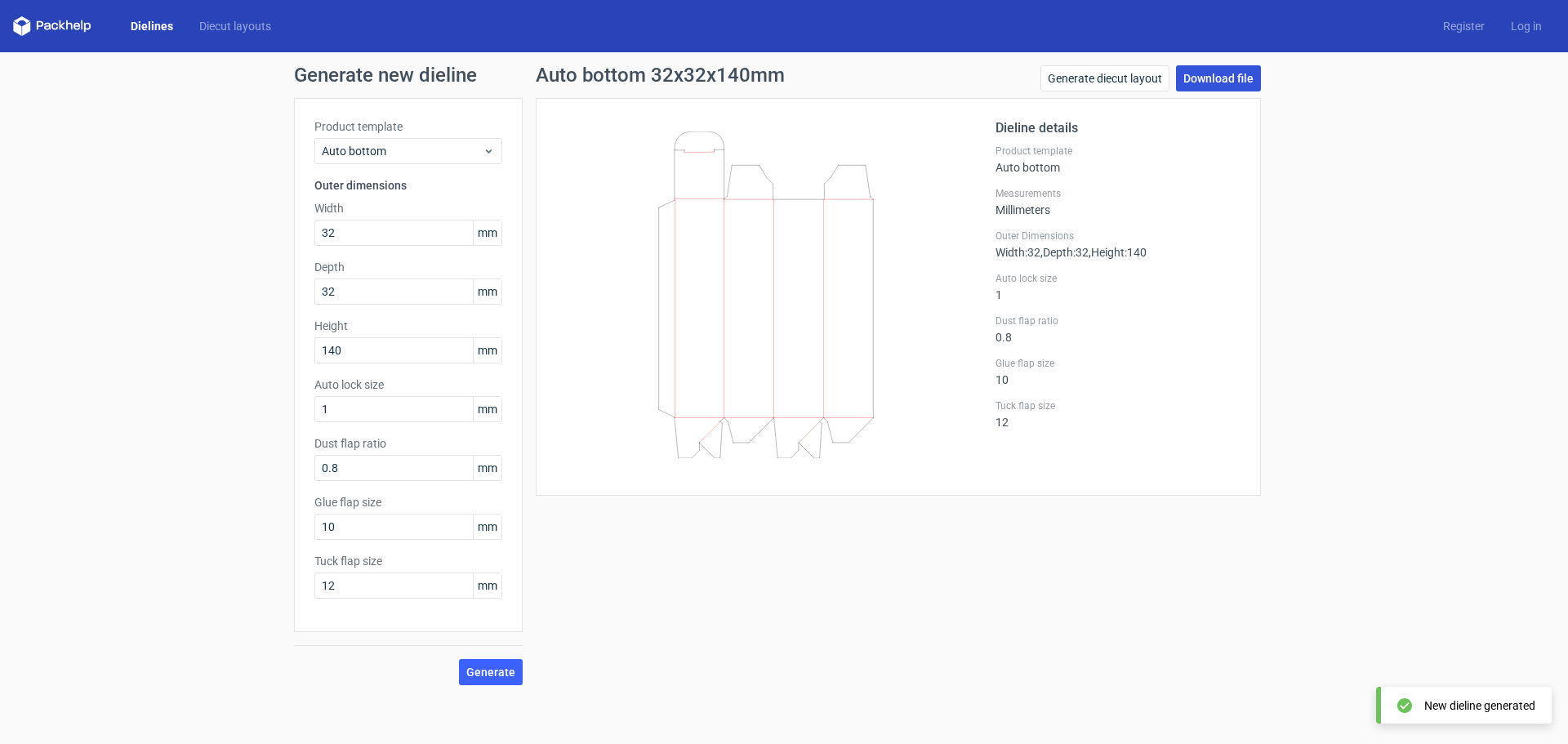
click at [1205, 73] on link "Download file" at bounding box center [1219, 79] width 85 height 26
